Goal: Information Seeking & Learning: Check status

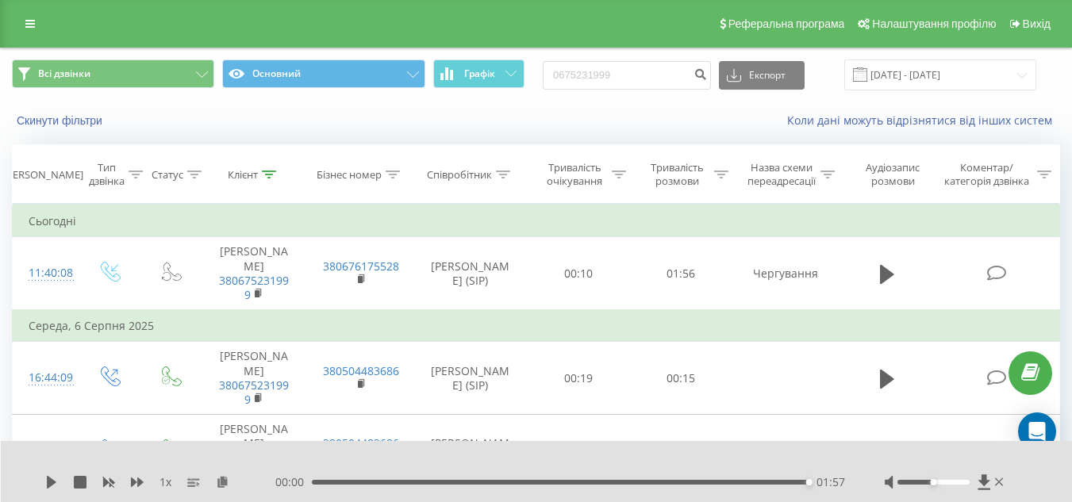
click at [664, 83] on input "0675231999" at bounding box center [627, 75] width 168 height 29
type input "0 (96) 832 11 33"
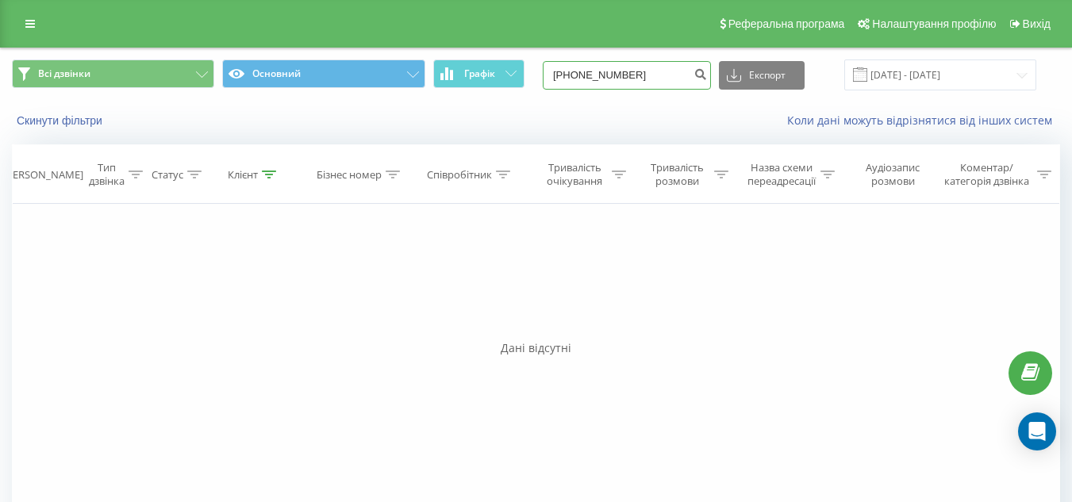
click at [589, 79] on input "0(96)8321133" at bounding box center [627, 75] width 168 height 29
click at [594, 77] on input "0(96)8321133" at bounding box center [627, 75] width 168 height 29
type input "0968321133"
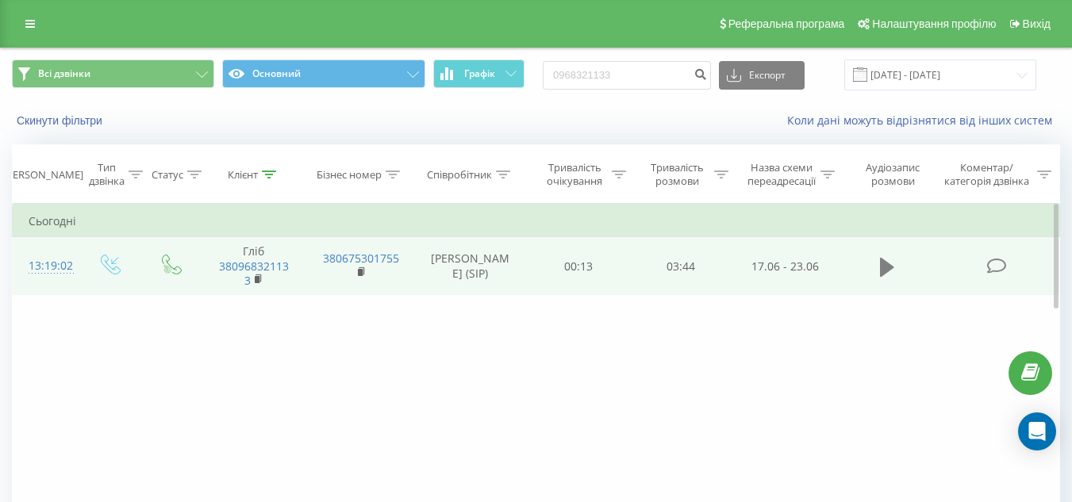
click at [885, 276] on icon at bounding box center [887, 266] width 14 height 19
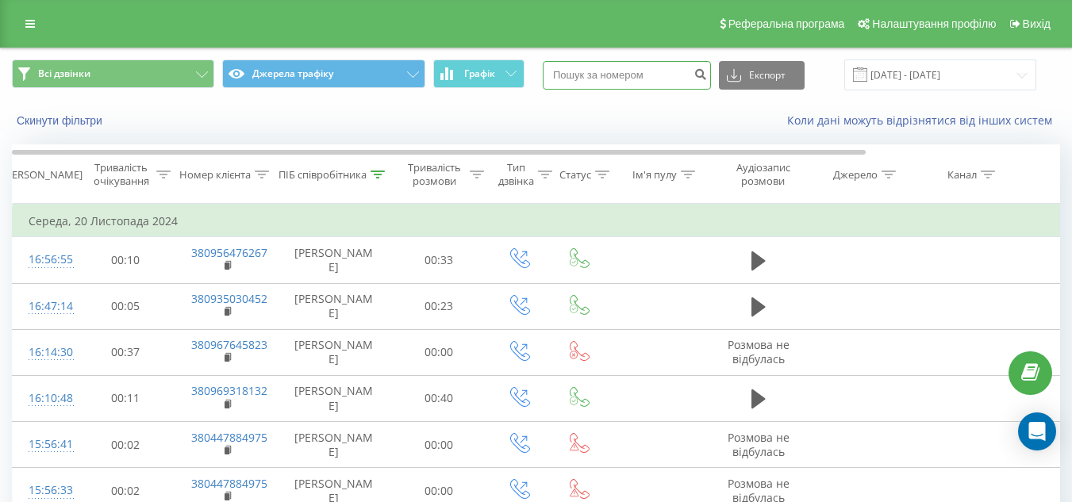
click at [587, 75] on input at bounding box center [627, 75] width 168 height 29
paste input "0671921990"
type input "0671921990"
click at [707, 77] on icon "submit" at bounding box center [699, 72] width 13 height 10
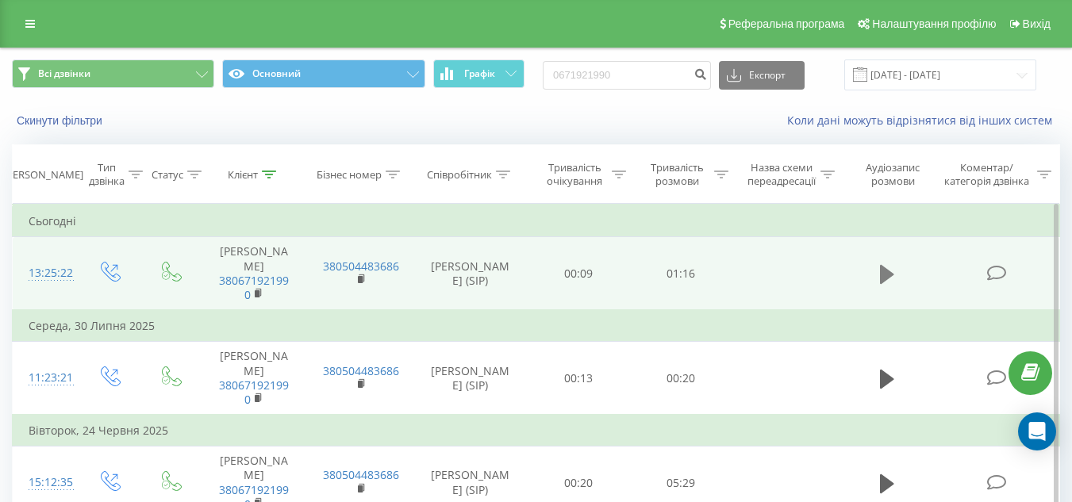
click at [883, 272] on icon at bounding box center [887, 274] width 14 height 19
